Goal: Task Accomplishment & Management: Manage account settings

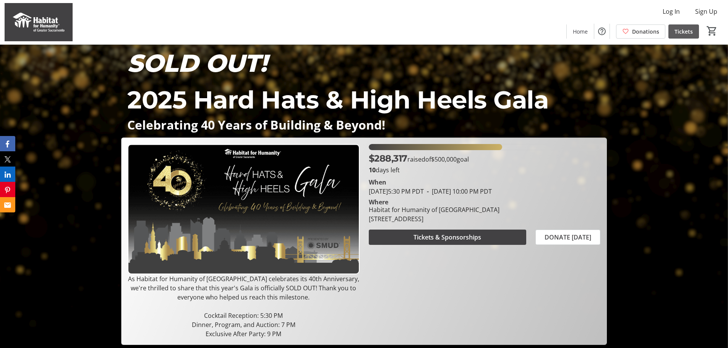
click at [678, 31] on span "Tickets" at bounding box center [683, 31] width 18 height 8
click at [668, 12] on span "Log In" at bounding box center [670, 11] width 17 height 9
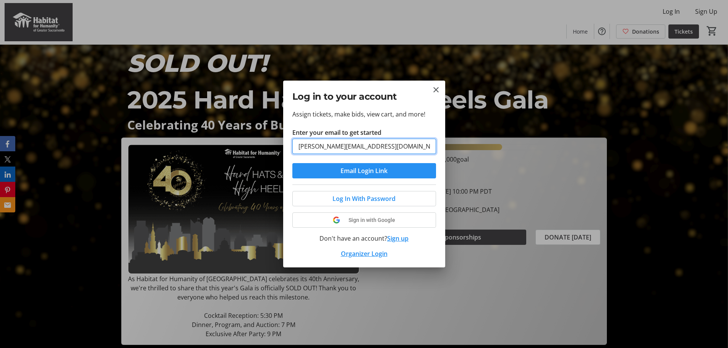
type input "[PERSON_NAME][EMAIL_ADDRESS][DOMAIN_NAME]"
click at [414, 170] on span "submit" at bounding box center [364, 171] width 144 height 18
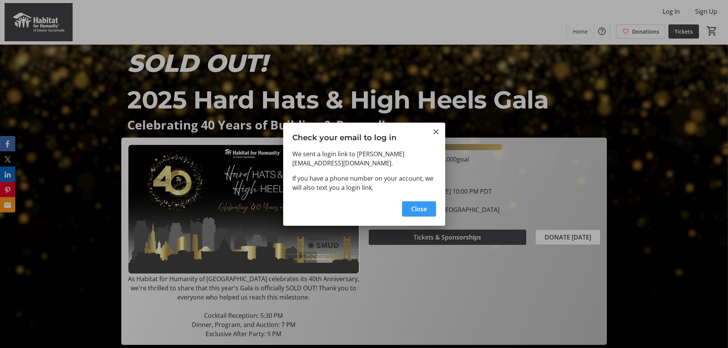
click at [417, 206] on span "Close" at bounding box center [419, 208] width 16 height 9
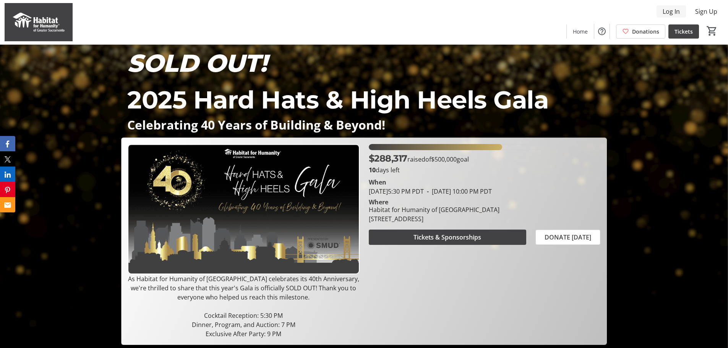
click at [671, 14] on span "Log In" at bounding box center [670, 11] width 17 height 9
click at [673, 11] on span "Log In" at bounding box center [670, 11] width 17 height 9
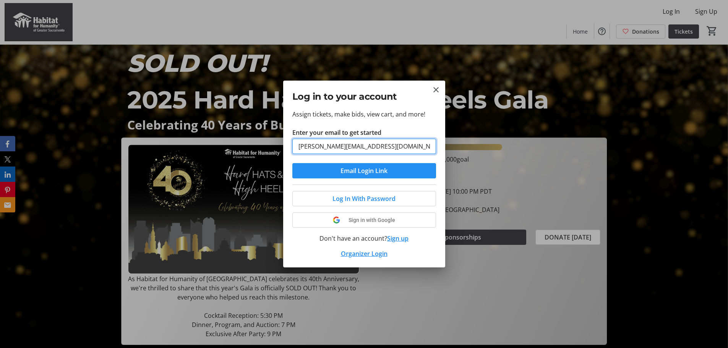
type input "[PERSON_NAME][EMAIL_ADDRESS][DOMAIN_NAME]"
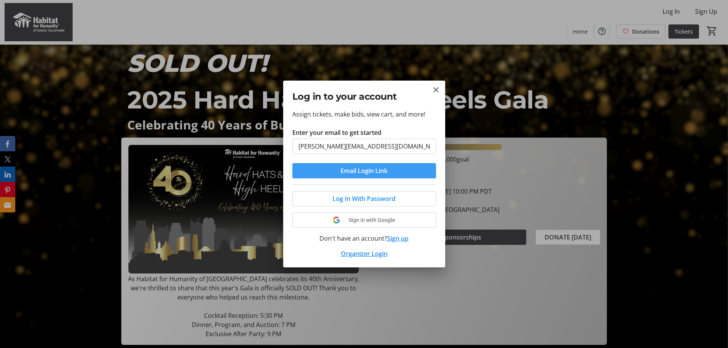
click at [363, 170] on span "Email Login Link" at bounding box center [363, 170] width 47 height 9
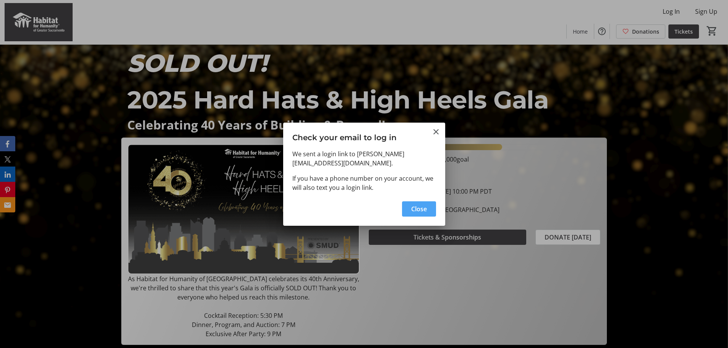
click at [417, 204] on span "Close" at bounding box center [419, 208] width 16 height 9
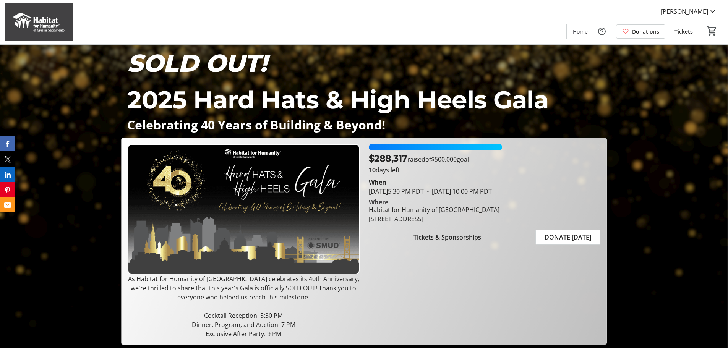
click at [687, 32] on span "Tickets" at bounding box center [683, 31] width 18 height 8
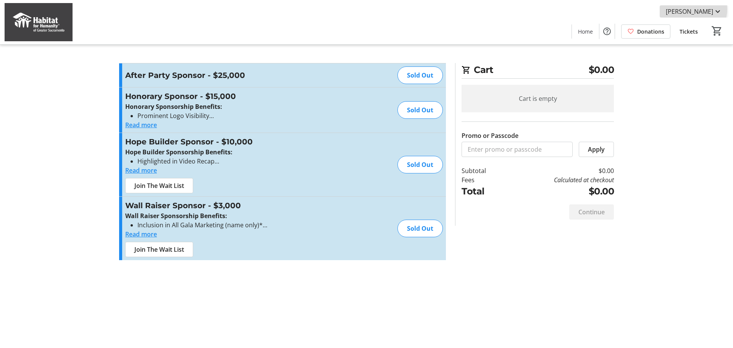
click at [691, 10] on span "[PERSON_NAME]" at bounding box center [689, 11] width 47 height 9
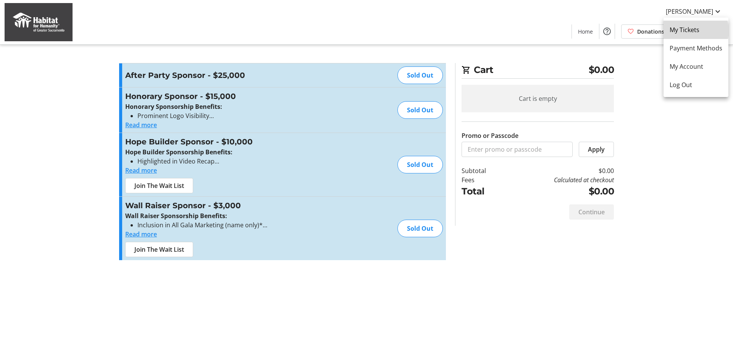
click at [690, 31] on span "My Tickets" at bounding box center [696, 29] width 53 height 9
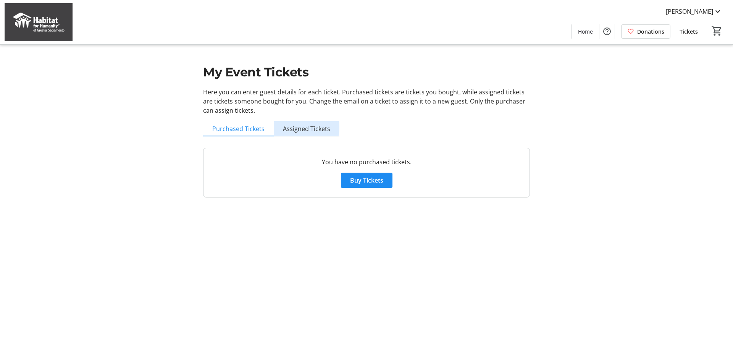
click at [290, 127] on span "Assigned Tickets" at bounding box center [306, 129] width 47 height 6
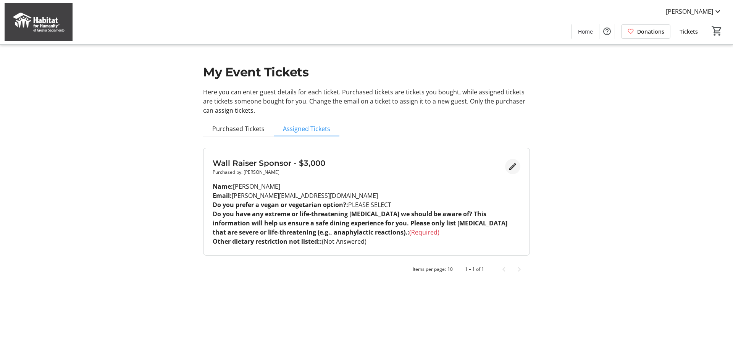
click at [513, 165] on mat-icon "Edit" at bounding box center [512, 166] width 9 height 9
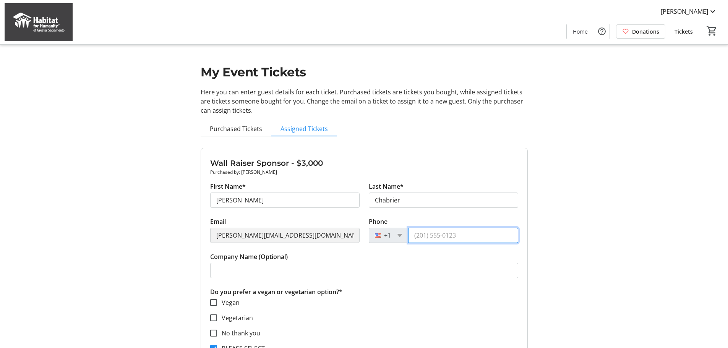
click at [417, 234] on input "Phone" at bounding box center [463, 235] width 110 height 15
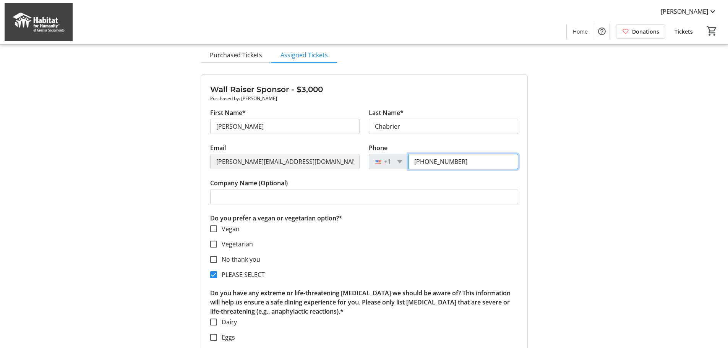
scroll to position [76, 0]
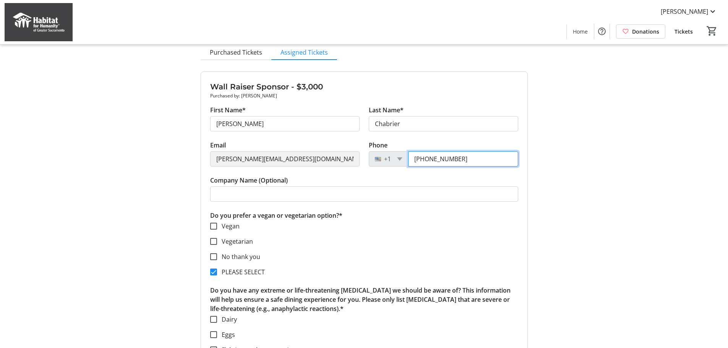
type input "(916) 770-0210"
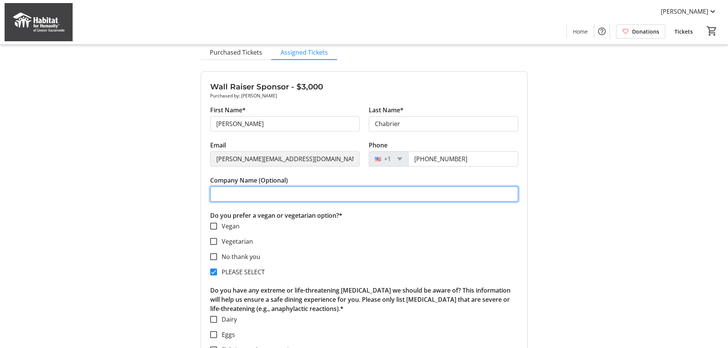
click at [243, 195] on input "Company Name (Optional)" at bounding box center [364, 193] width 308 height 15
type input "Real Experience Group"
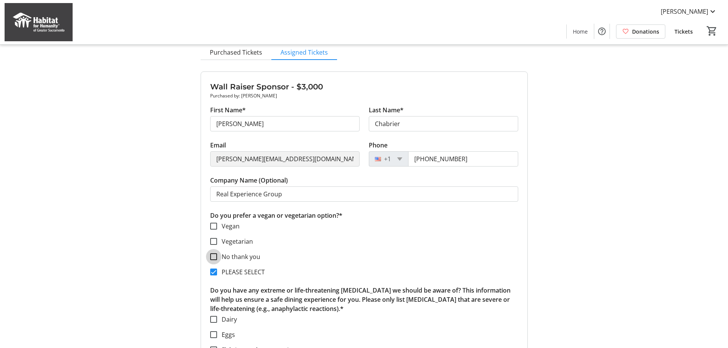
click at [215, 257] on input "No thank you" at bounding box center [213, 256] width 7 height 7
checkbox input "true"
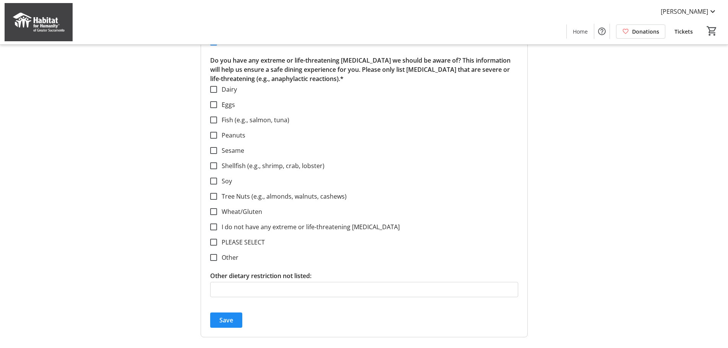
scroll to position [326, 0]
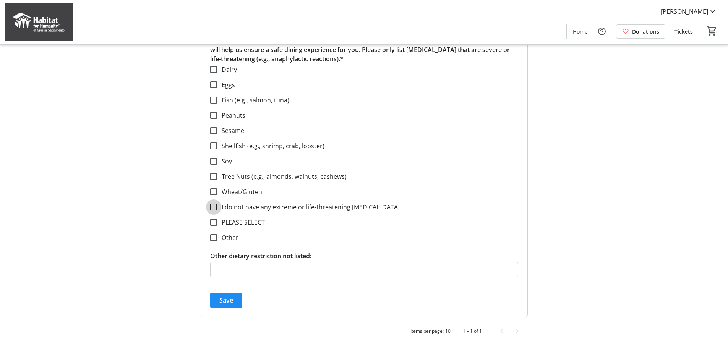
click at [214, 207] on input "I do not have any extreme or life-threatening food allergies" at bounding box center [213, 207] width 7 height 7
checkbox input "true"
click at [229, 296] on span "Save" at bounding box center [226, 300] width 14 height 9
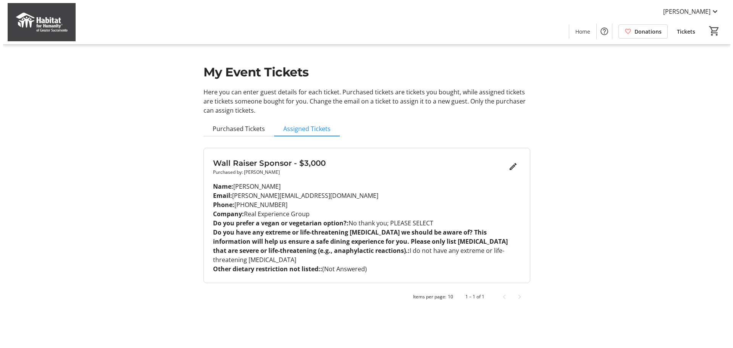
scroll to position [0, 0]
